Goal: Task Accomplishment & Management: Complete application form

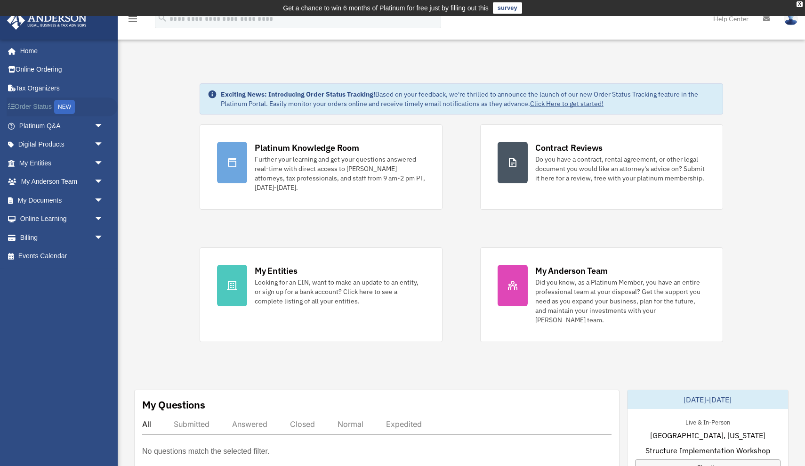
click at [50, 106] on link "Order Status NEW" at bounding box center [62, 106] width 111 height 19
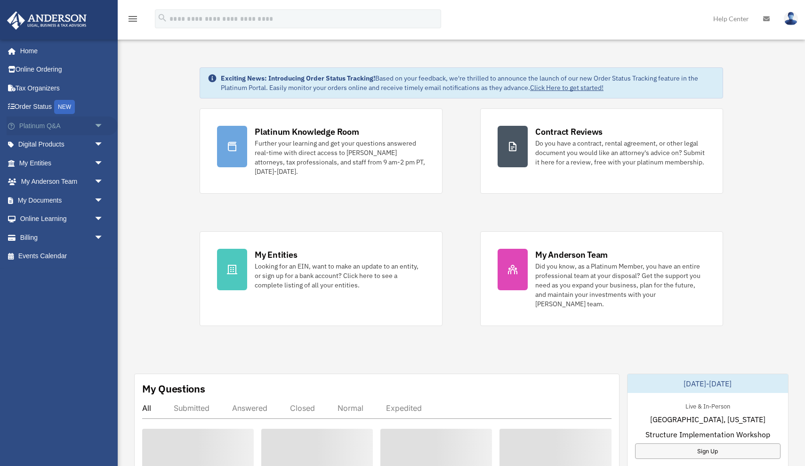
click at [73, 124] on link "Platinum Q&A arrow_drop_down" at bounding box center [62, 125] width 111 height 19
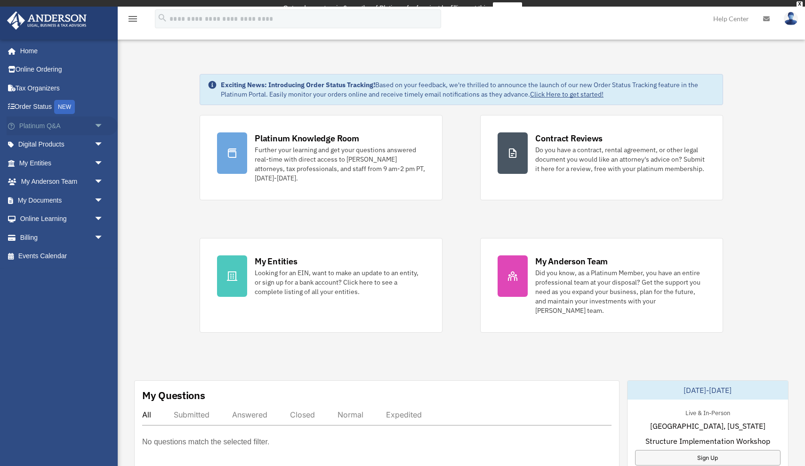
click at [99, 123] on span "arrow_drop_down" at bounding box center [103, 125] width 19 height 19
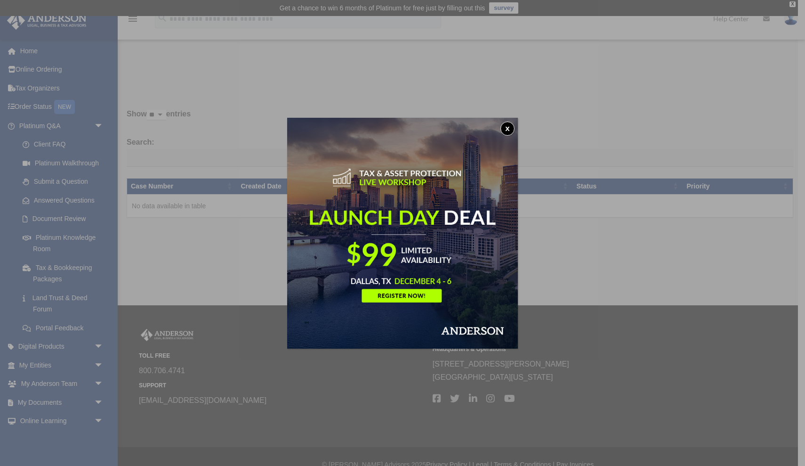
click at [509, 127] on button "x" at bounding box center [508, 128] width 14 height 14
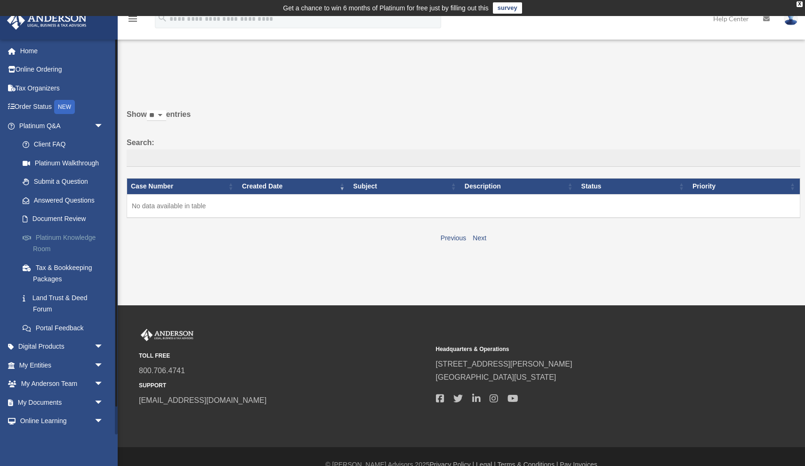
click at [85, 233] on link "Platinum Knowledge Room" at bounding box center [65, 243] width 105 height 30
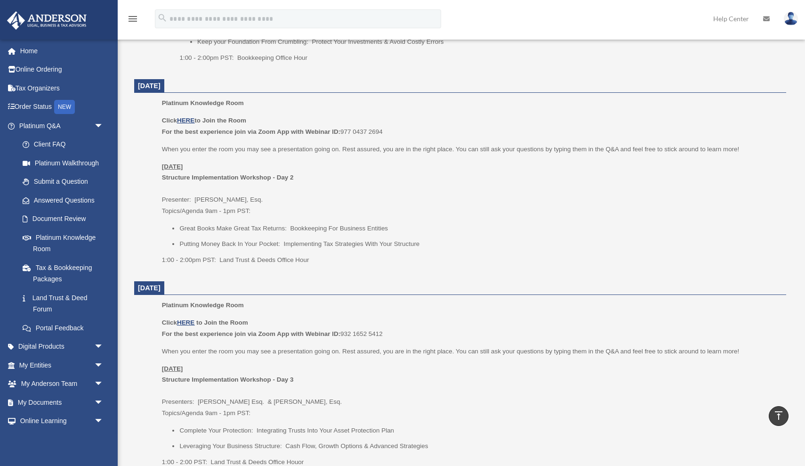
scroll to position [738, 0]
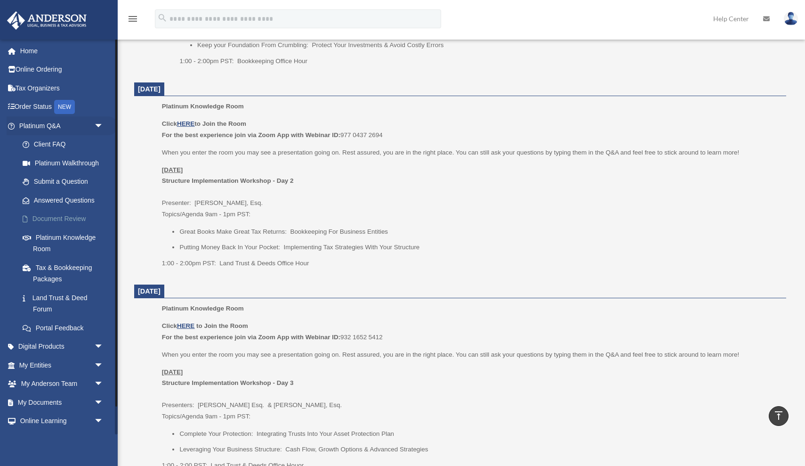
click at [51, 218] on link "Document Review" at bounding box center [65, 219] width 105 height 19
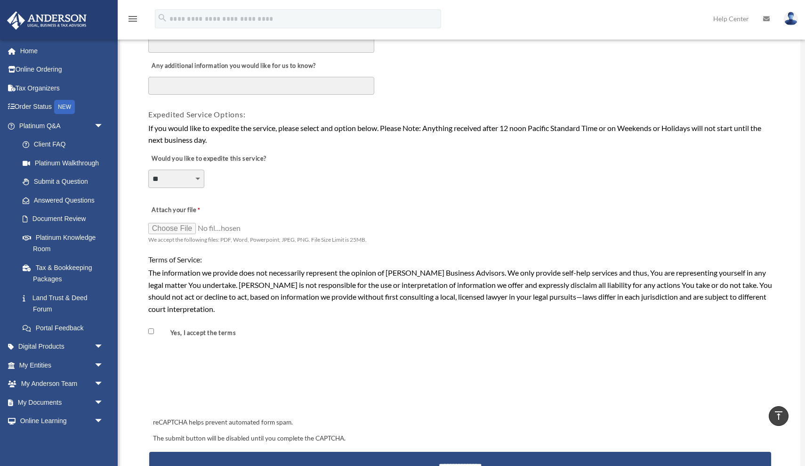
scroll to position [614, 0]
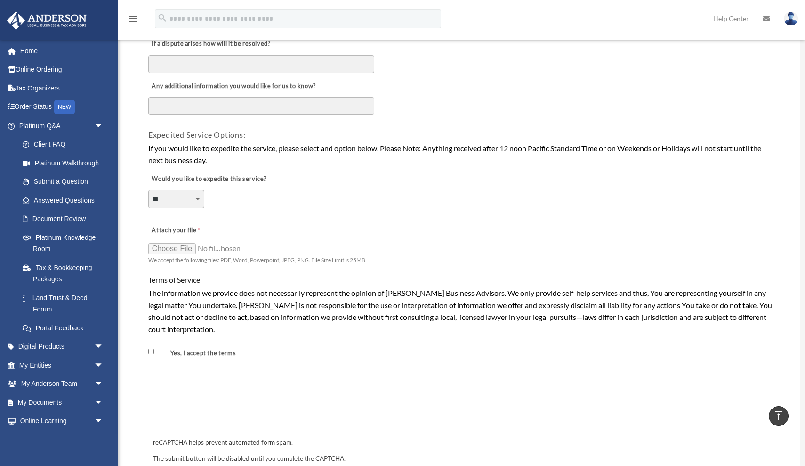
select select "********"
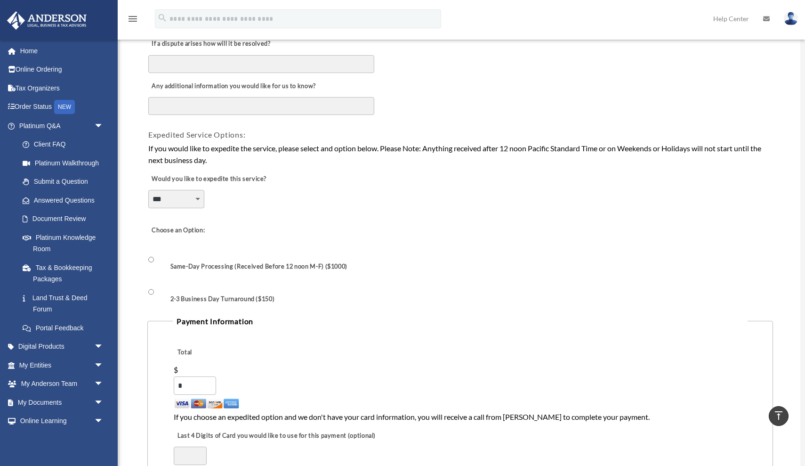
scroll to position [617, 0]
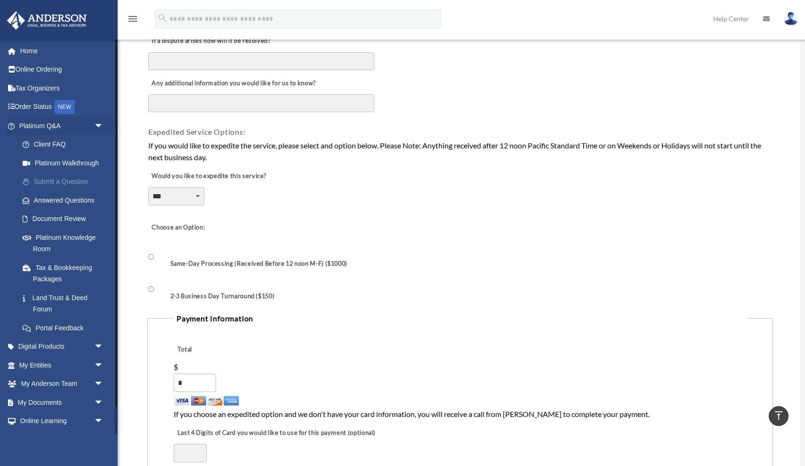
click at [73, 179] on link "Submit a Question" at bounding box center [65, 181] width 105 height 19
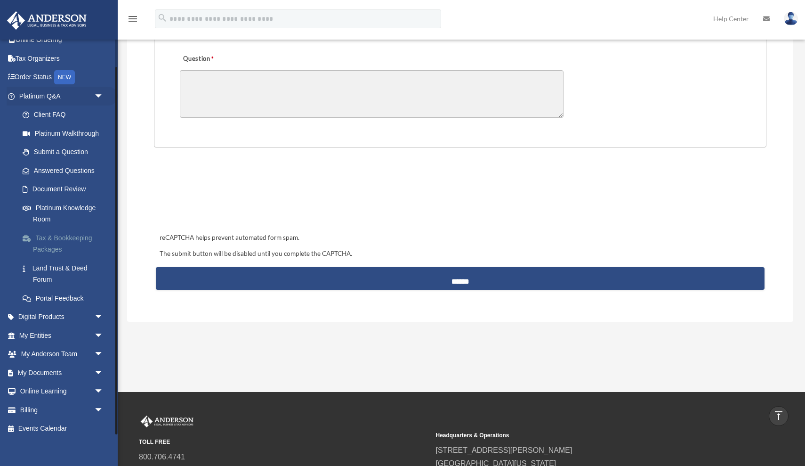
scroll to position [319, 0]
click at [99, 366] on span "arrow_drop_down" at bounding box center [103, 372] width 19 height 19
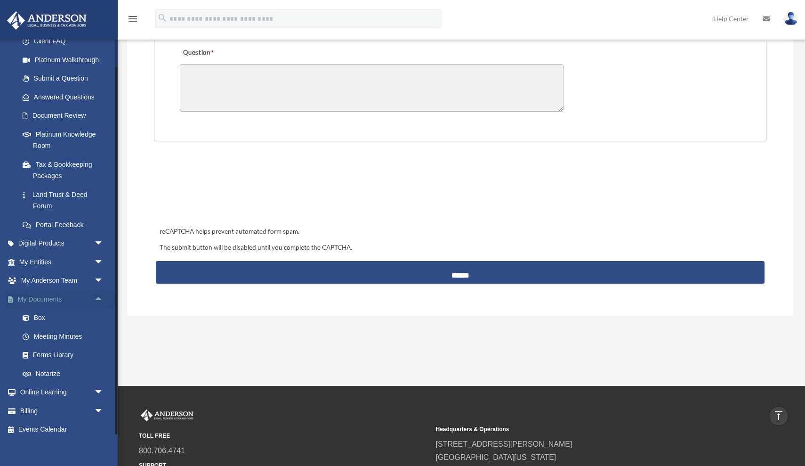
scroll to position [326, 0]
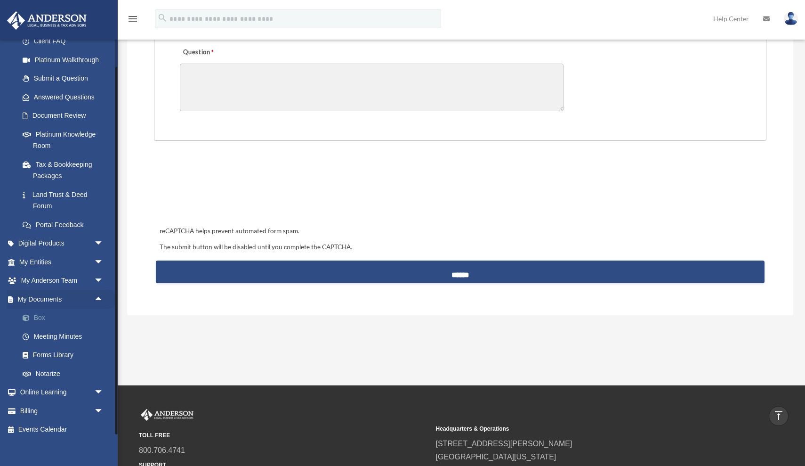
click at [35, 312] on link "Box" at bounding box center [65, 317] width 105 height 19
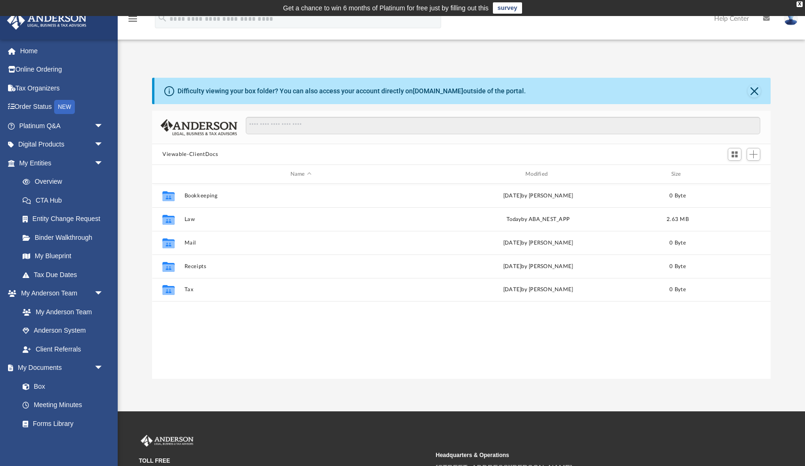
scroll to position [214, 619]
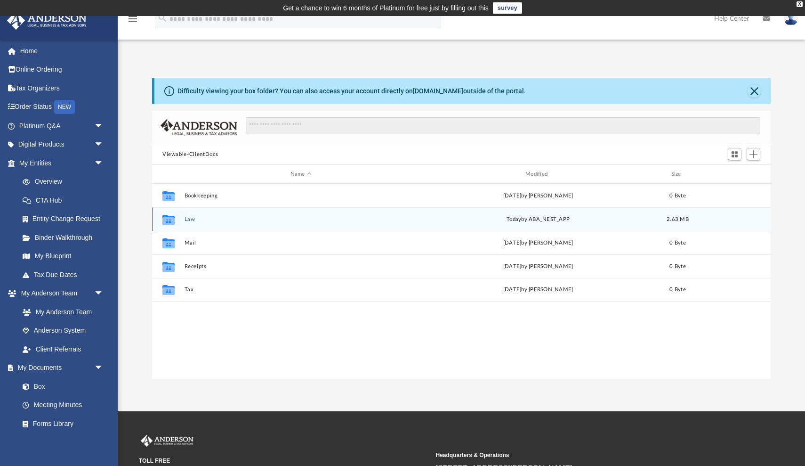
click at [193, 220] on button "Law" at bounding box center [301, 219] width 233 height 6
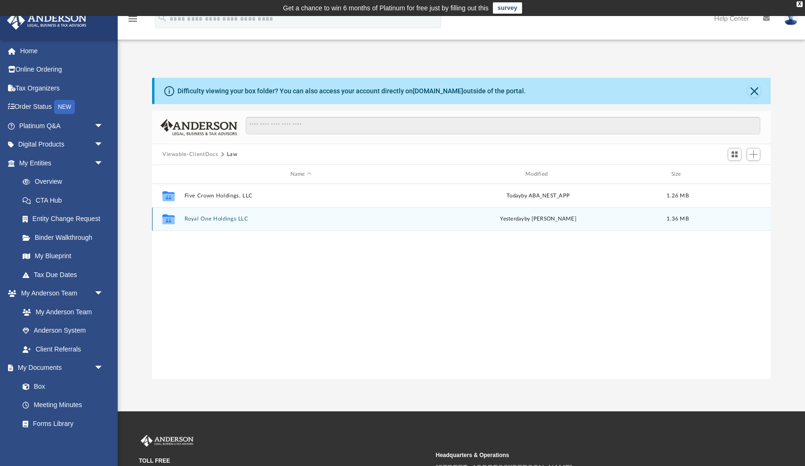
click at [235, 221] on button "Royal One Holdings LLC" at bounding box center [301, 219] width 233 height 6
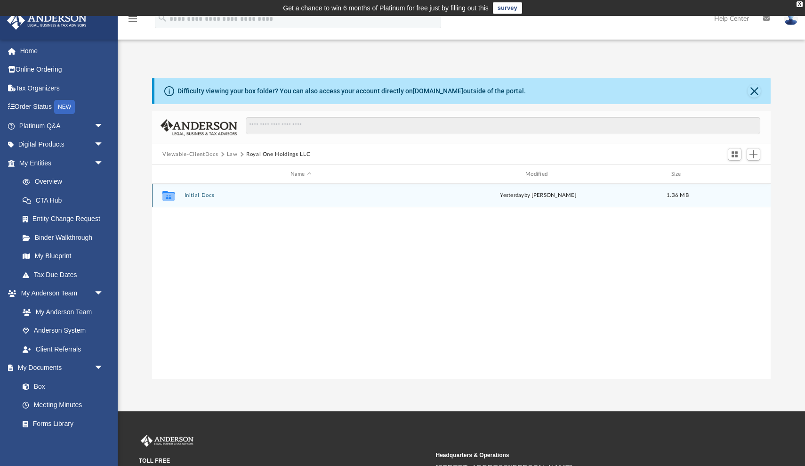
click at [203, 197] on button "Initial Docs" at bounding box center [301, 195] width 233 height 6
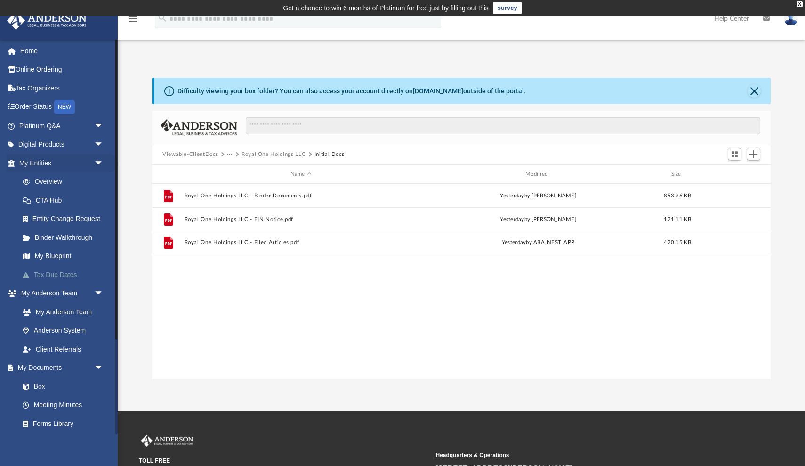
click at [60, 272] on link "Tax Due Dates" at bounding box center [65, 274] width 105 height 19
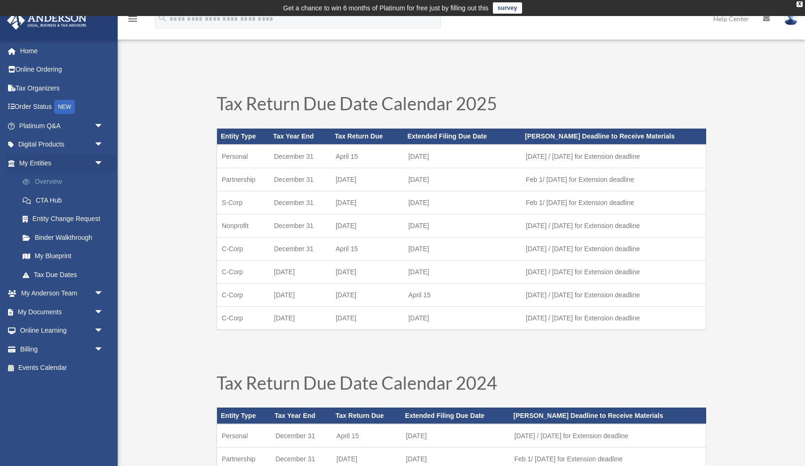
click at [64, 184] on link "Overview" at bounding box center [65, 181] width 105 height 19
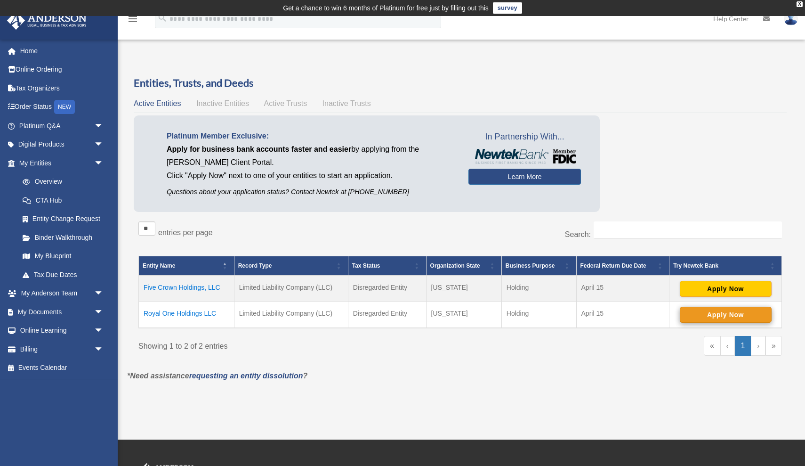
click at [696, 312] on button "Apply Now" at bounding box center [726, 315] width 92 height 16
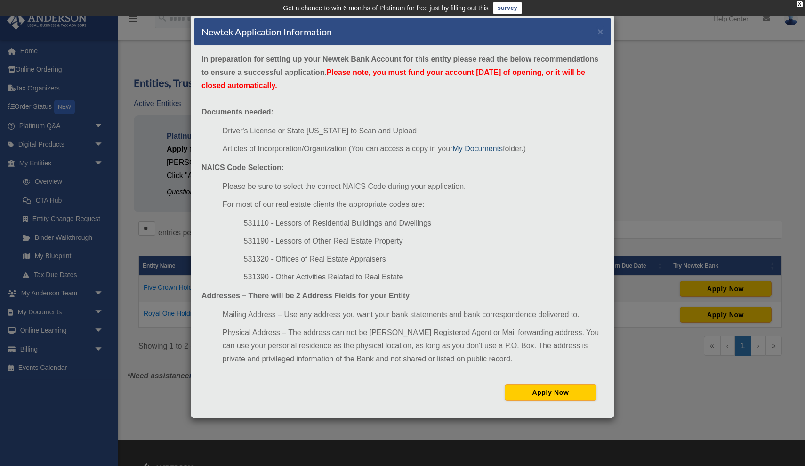
click at [481, 148] on link "My Documents" at bounding box center [478, 149] width 50 height 8
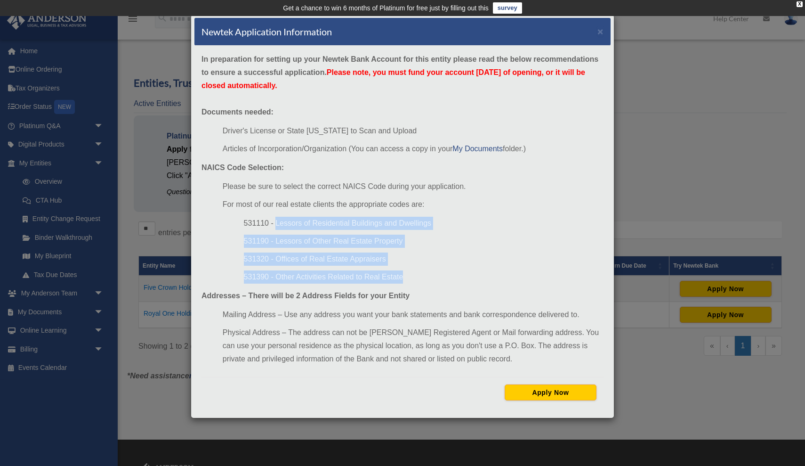
drag, startPoint x: 274, startPoint y: 222, endPoint x: 432, endPoint y: 275, distance: 166.2
click at [432, 275] on ul "531110 - Lessors of Residential Buildings and Dwellings 531190 - Lessors of Oth…" at bounding box center [413, 250] width 381 height 67
click at [432, 275] on li "531390 - Other Activities Related to Real Estate" at bounding box center [424, 276] width 360 height 13
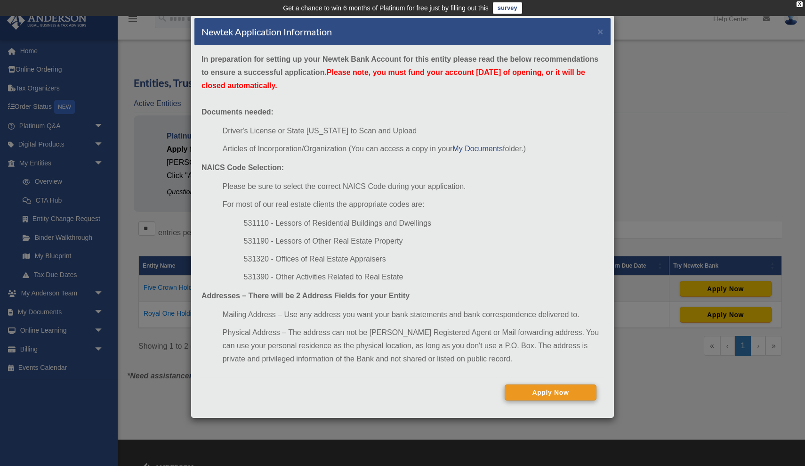
click at [550, 393] on button "Apply Now" at bounding box center [551, 392] width 92 height 16
click at [545, 390] on button "Continue Application" at bounding box center [551, 392] width 92 height 16
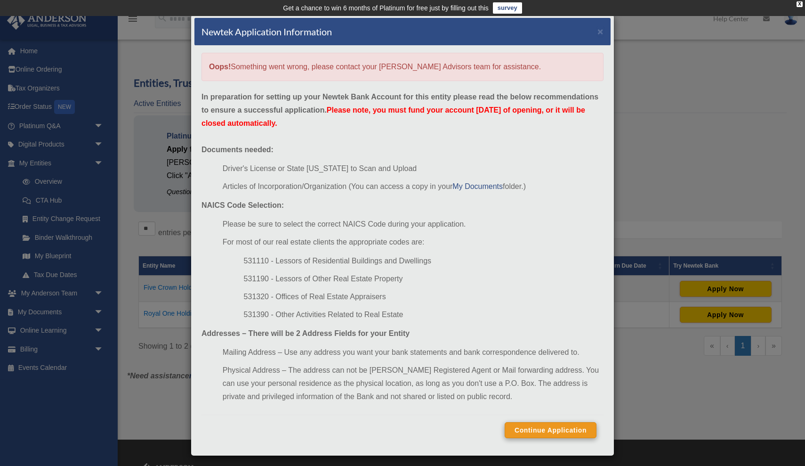
click at [545, 390] on li "Physical Address – The address can not be Anderson's Registered Agent or Mail f…" at bounding box center [413, 384] width 381 height 40
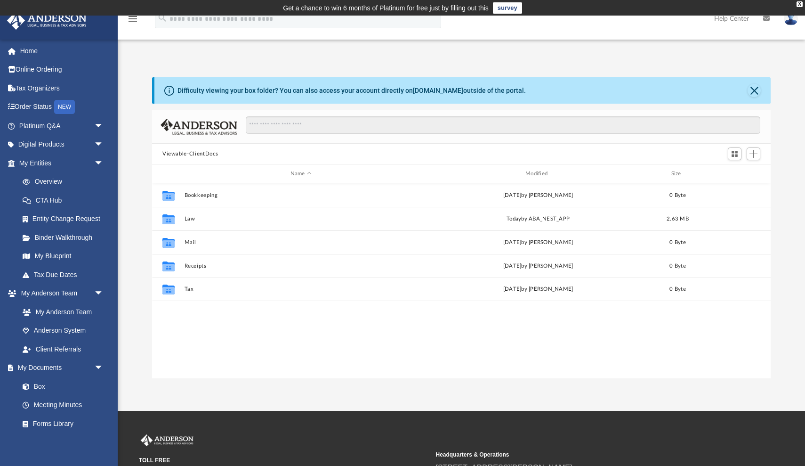
scroll to position [214, 619]
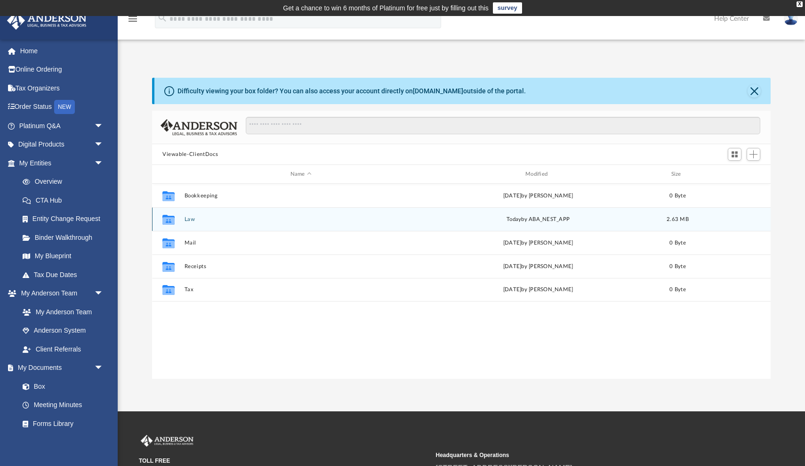
click at [192, 218] on button "Law" at bounding box center [301, 219] width 233 height 6
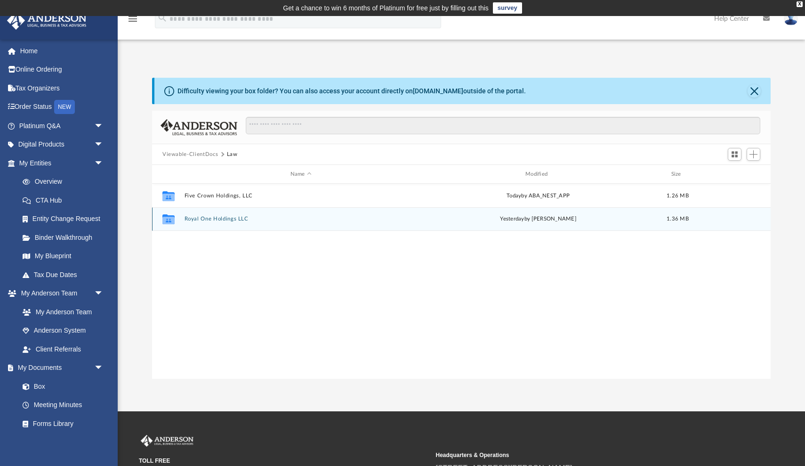
click at [219, 217] on button "Royal One Holdings LLC" at bounding box center [301, 219] width 233 height 6
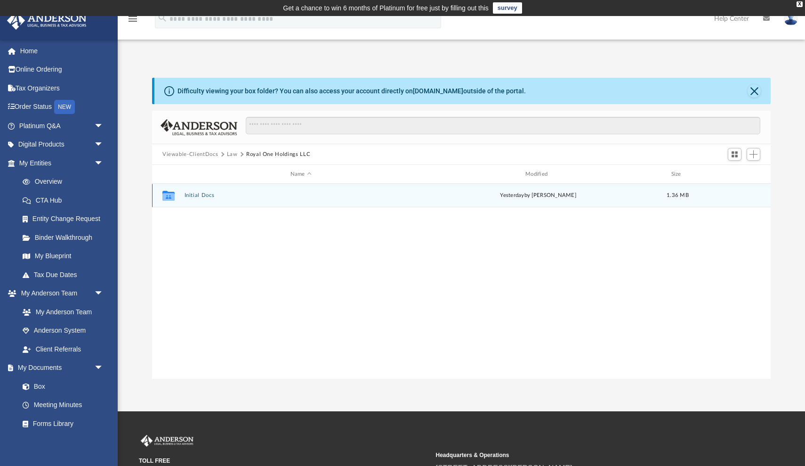
click at [196, 194] on button "Initial Docs" at bounding box center [301, 195] width 233 height 6
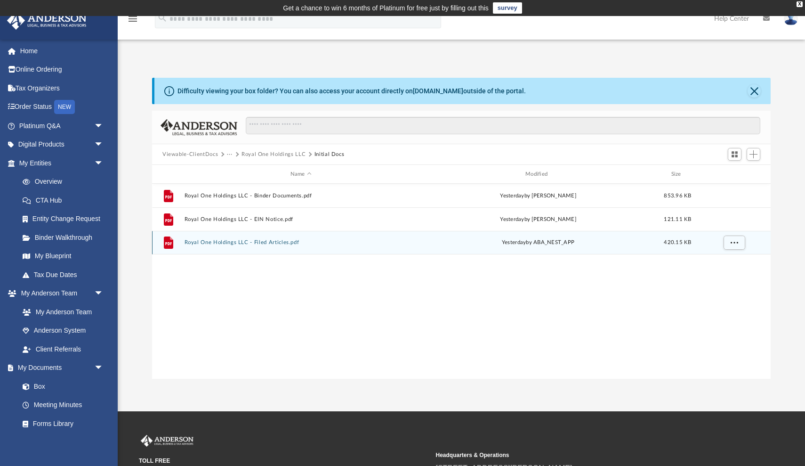
click at [280, 243] on button "Royal One Holdings LLC - Filed Articles.pdf" at bounding box center [301, 242] width 233 height 6
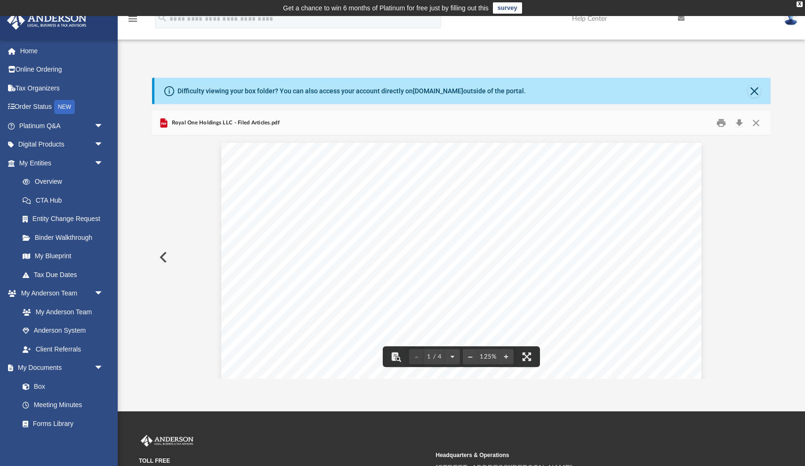
scroll to position [0, 0]
